Goal: Task Accomplishment & Management: Use online tool/utility

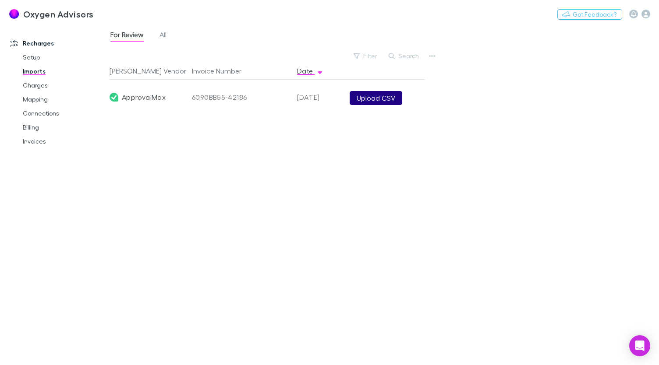
click at [371, 97] on button "Upload CSV" at bounding box center [376, 98] width 53 height 14
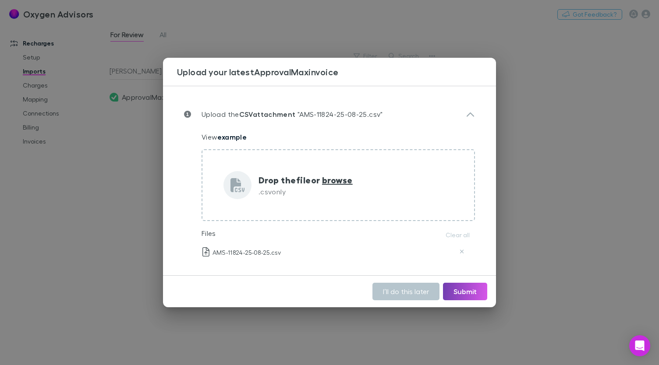
click at [467, 291] on button "Submit" at bounding box center [465, 292] width 44 height 18
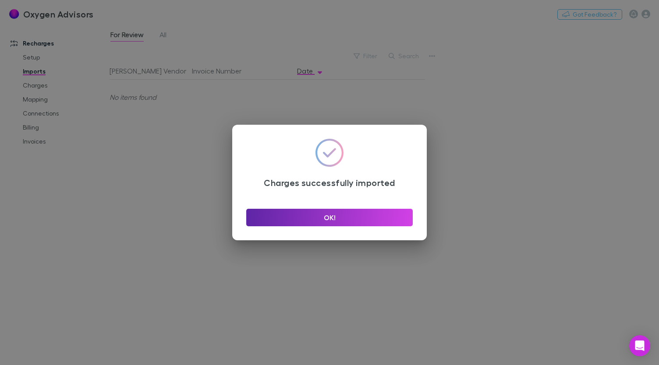
click at [387, 205] on div "OK!" at bounding box center [329, 214] width 166 height 25
click at [381, 214] on button "OK!" at bounding box center [329, 218] width 166 height 18
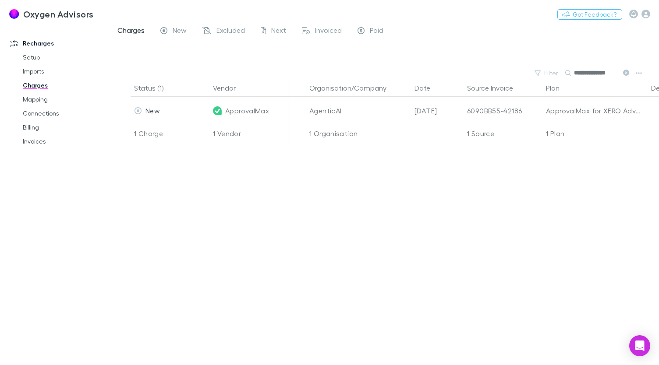
click at [286, 170] on div "Status (1) Vendor Organisation/Company Date Source Invoice Plan Details/Descrip…" at bounding box center [384, 222] width 549 height 286
click at [26, 98] on link "Mapping" at bounding box center [64, 99] width 100 height 14
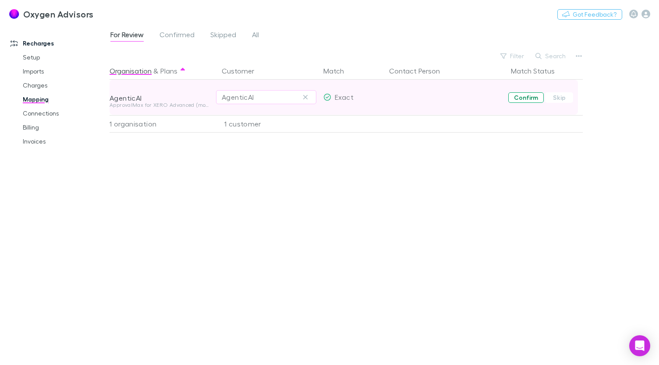
click at [515, 98] on button "Confirm" at bounding box center [525, 97] width 35 height 11
click at [171, 40] on span "Confirmed" at bounding box center [176, 35] width 35 height 11
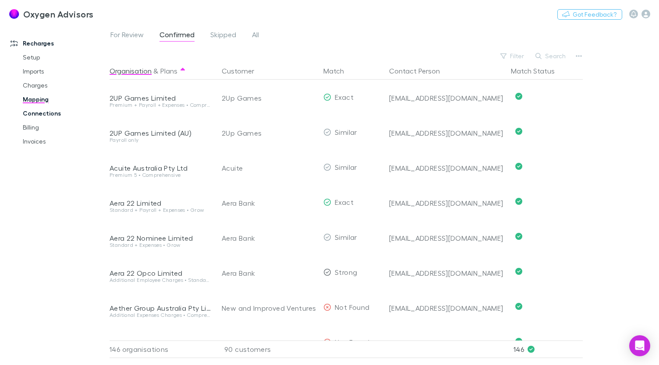
click at [46, 111] on link "Connections" at bounding box center [64, 113] width 100 height 14
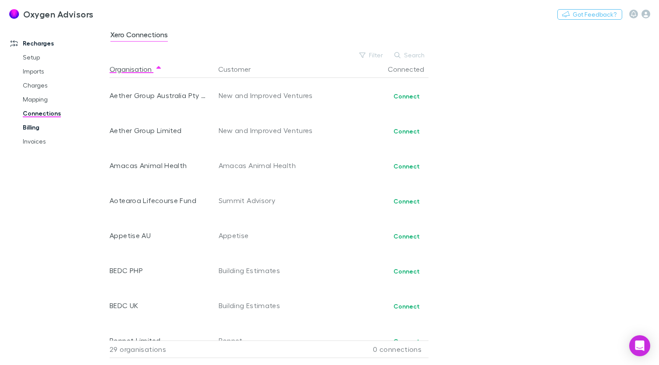
click at [32, 130] on link "Billing" at bounding box center [64, 127] width 100 height 14
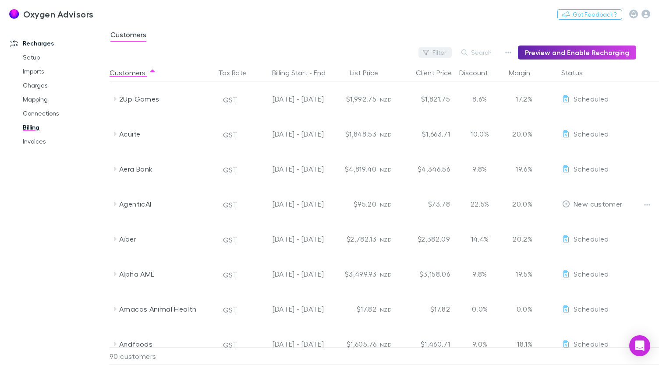
click at [419, 54] on div "Filter Search Preview and Enable Recharging" at bounding box center [373, 53] width 527 height 14
click at [429, 50] on icon "button" at bounding box center [426, 52] width 6 height 6
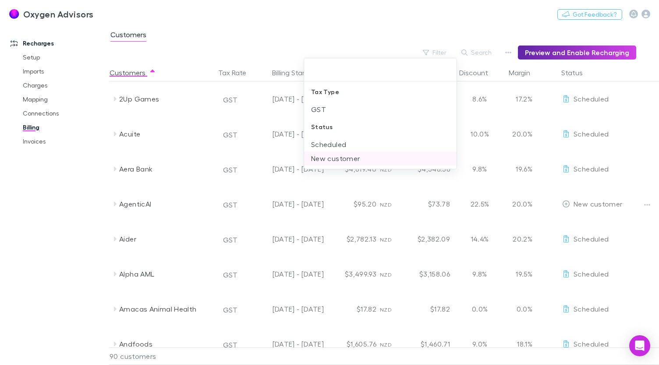
click at [315, 159] on li "New customer" at bounding box center [380, 159] width 153 height 14
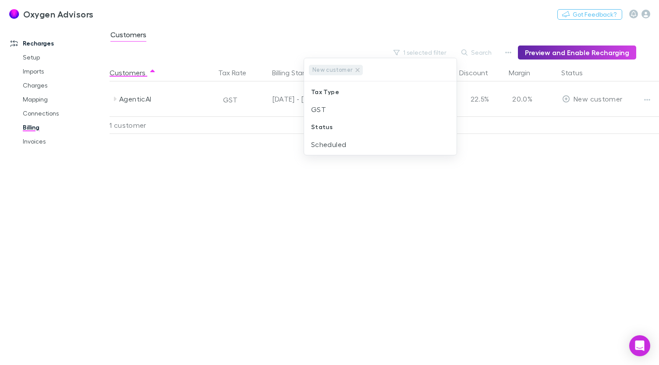
click at [644, 99] on div at bounding box center [329, 182] width 659 height 365
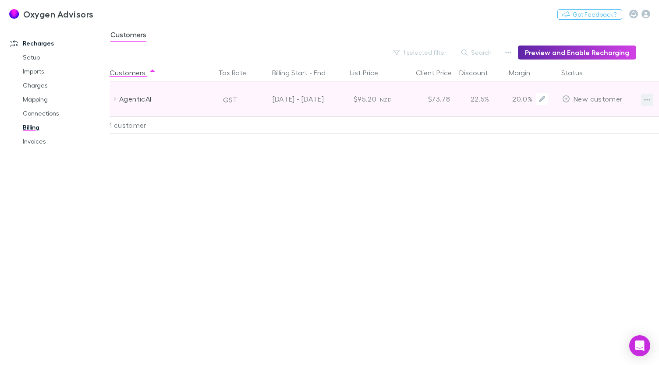
click at [644, 99] on icon "button" at bounding box center [647, 100] width 6 height 2
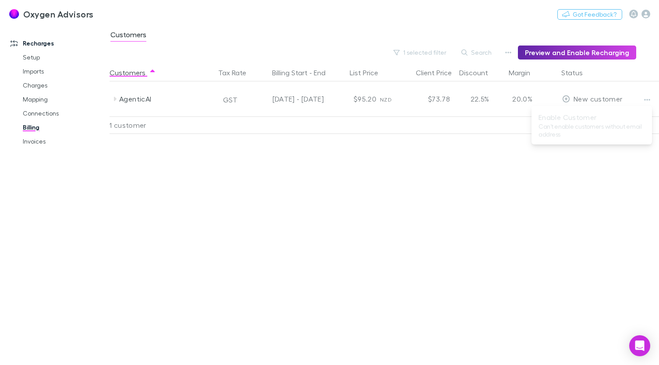
click at [592, 126] on ul "Enable Customer Can’t enable customers without email address" at bounding box center [591, 126] width 120 height 32
click at [592, 126] on div at bounding box center [597, 126] width 79 height 18
click at [258, 215] on div "Customers Tax Rate Billing Start - End List Price Client Price Discount Margin …" at bounding box center [384, 214] width 549 height 301
click at [467, 184] on div "Customers Tax Rate Billing Start - End List Price Client Price Discount Margin …" at bounding box center [384, 214] width 549 height 301
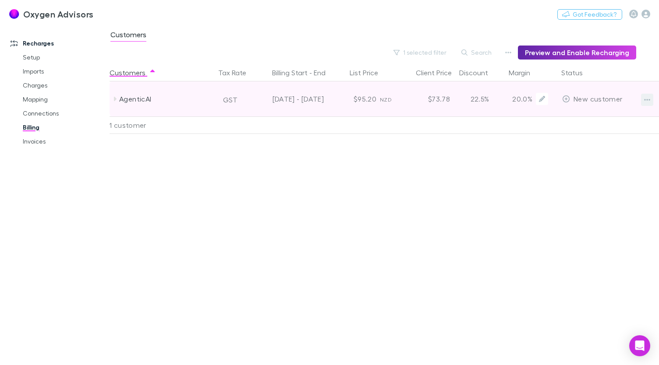
click at [650, 100] on icon "button" at bounding box center [647, 99] width 6 height 7
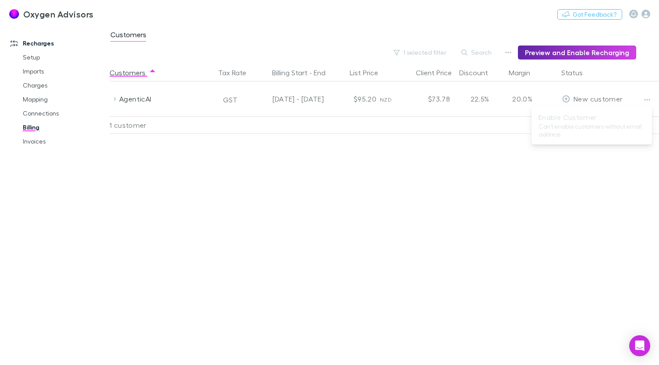
click at [181, 39] on div at bounding box center [329, 182] width 659 height 365
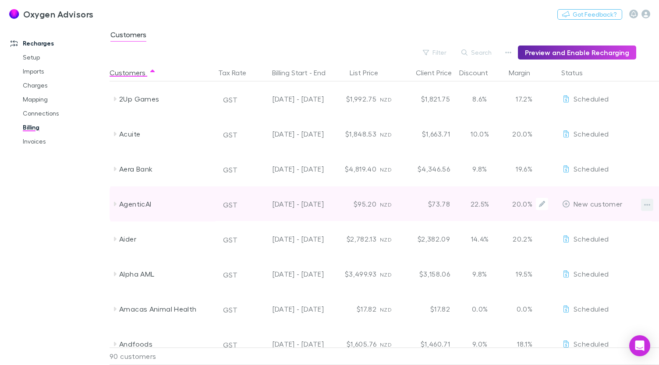
click at [648, 208] on icon "button" at bounding box center [647, 204] width 6 height 7
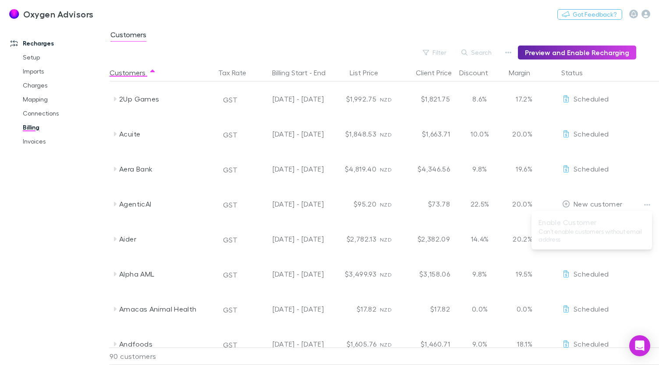
click at [613, 233] on ul "Enable Customer Can’t enable customers without email address" at bounding box center [591, 231] width 120 height 32
click at [613, 231] on ul "Enable Customer Can’t enable customers without email address" at bounding box center [607, 222] width 90 height 18
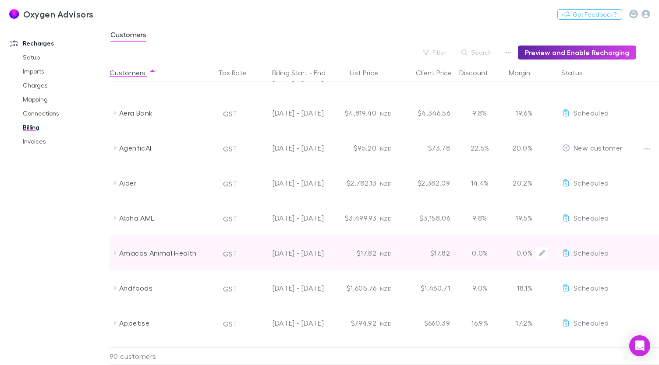
scroll to position [44, 0]
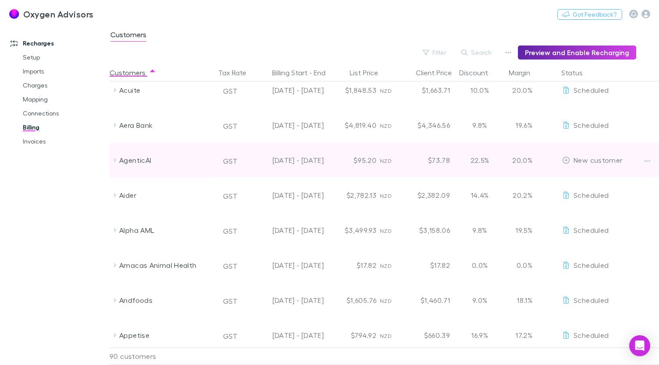
click at [114, 158] on icon at bounding box center [115, 160] width 3 height 4
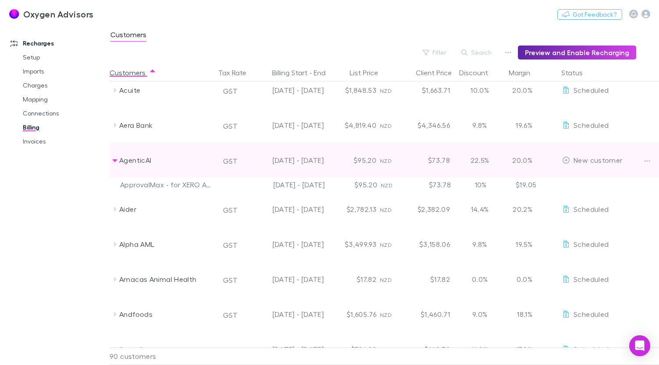
click at [114, 158] on icon at bounding box center [114, 160] width 7 height 7
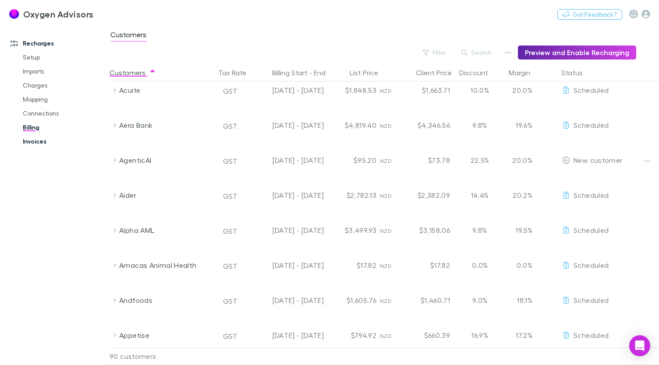
click at [42, 142] on link "Invoices" at bounding box center [64, 141] width 100 height 14
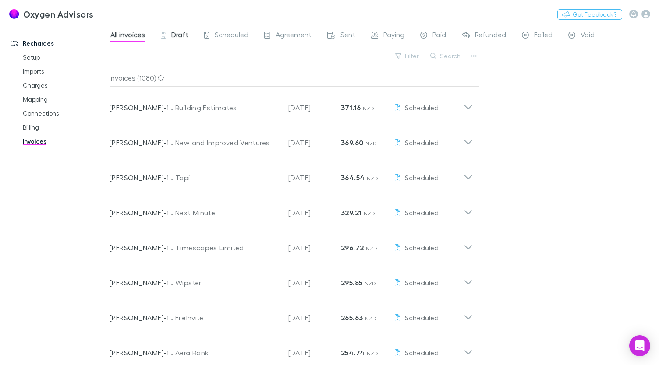
click at [171, 35] on div "Draft" at bounding box center [175, 35] width 28 height 11
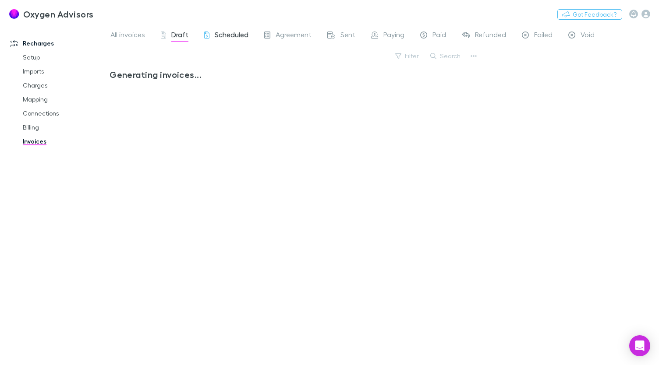
click at [219, 35] on span "Scheduled" at bounding box center [232, 35] width 34 height 11
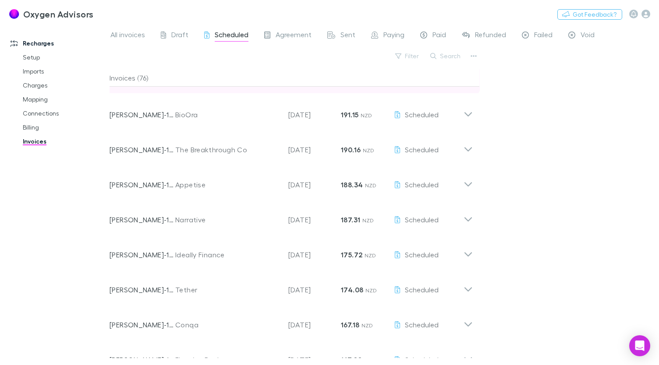
scroll to position [394, 0]
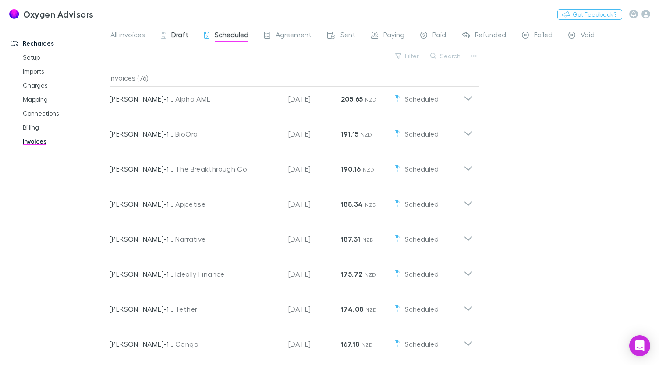
click at [180, 36] on span "Draft" at bounding box center [179, 35] width 17 height 11
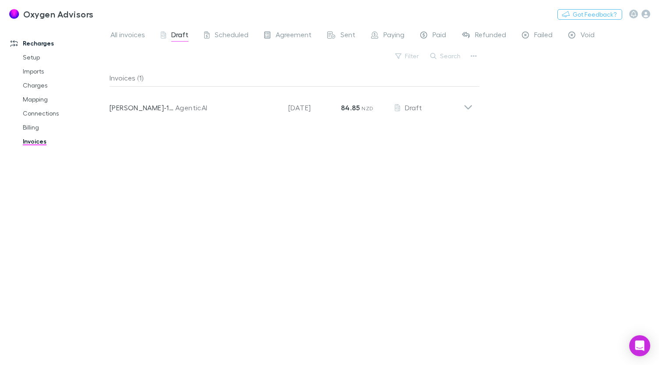
click at [346, 224] on div "Invoices (1) Invoice Number RECH-1126 Customer AgenticAI Invoice Date 28 Aug 20…" at bounding box center [295, 213] width 370 height 289
